Goal: Navigation & Orientation: Find specific page/section

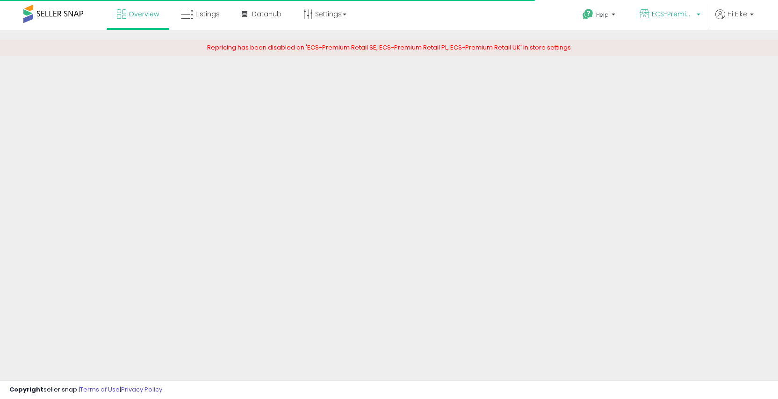
click at [682, 18] on span "ECS-Premium Retail IT" at bounding box center [673, 13] width 42 height 9
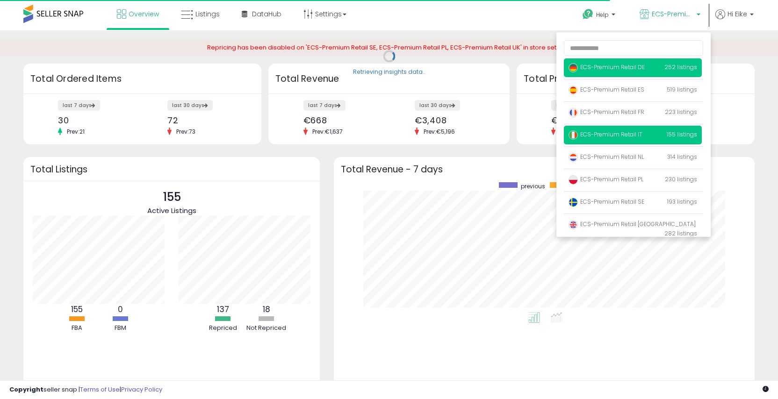
scroll to position [130, 401]
click at [628, 72] on p "ECS-Premium Retail DE 252 listings" at bounding box center [633, 67] width 138 height 19
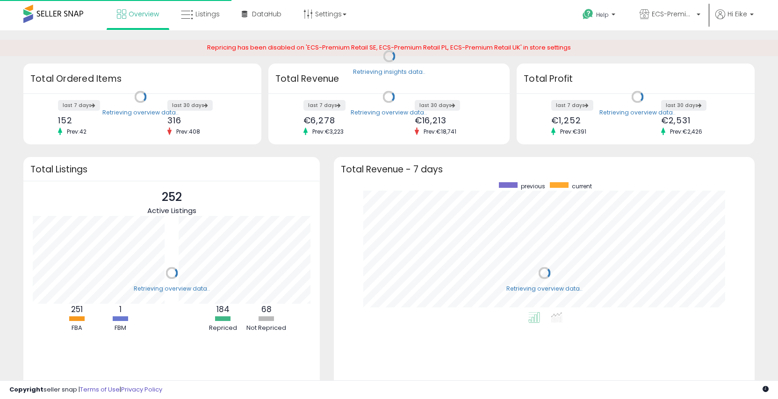
scroll to position [130, 401]
